Goal: Go to known website: Access a specific website the user already knows

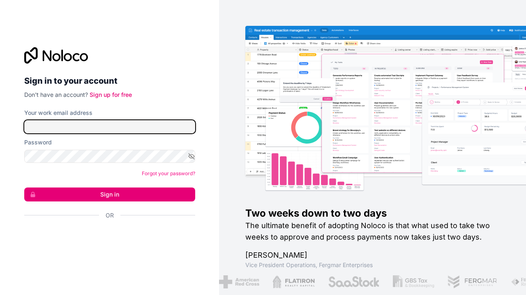
type input "**********"
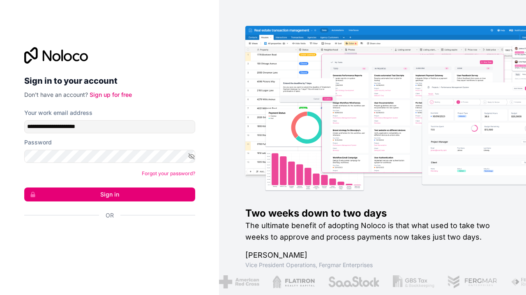
click at [109, 193] on button "Sign in" at bounding box center [109, 195] width 171 height 14
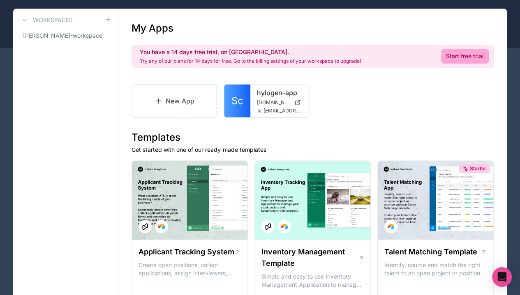
scroll to position [46, 0]
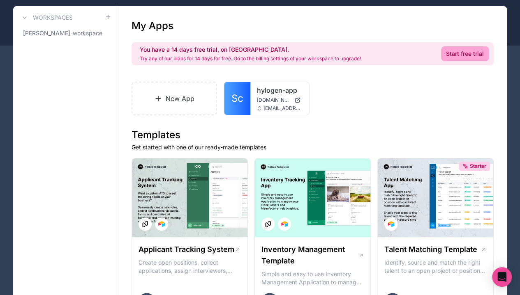
click at [51, 35] on span "[PERSON_NAME]-workspace" at bounding box center [62, 33] width 79 height 8
click at [0, 0] on div at bounding box center [0, 0] width 0 height 0
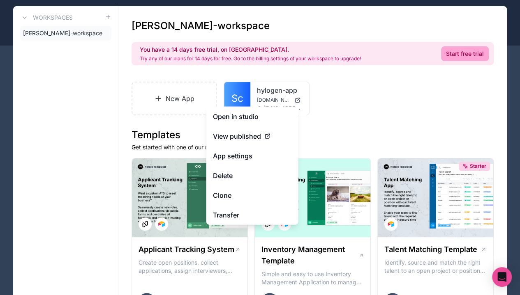
click at [251, 115] on link "Open in studio" at bounding box center [252, 117] width 92 height 20
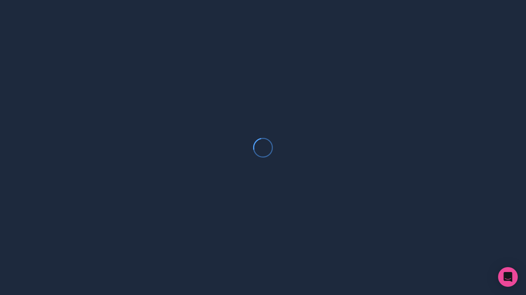
click at [251, 115] on div at bounding box center [263, 147] width 526 height 295
